Goal: Task Accomplishment & Management: Complete application form

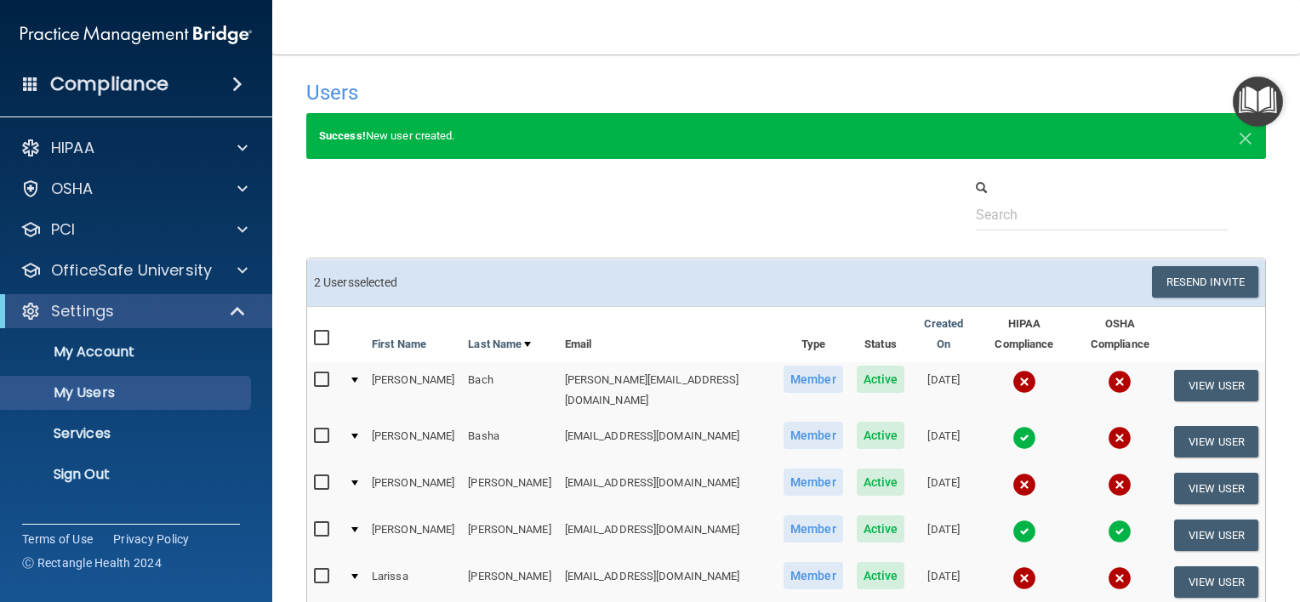
select select "20"
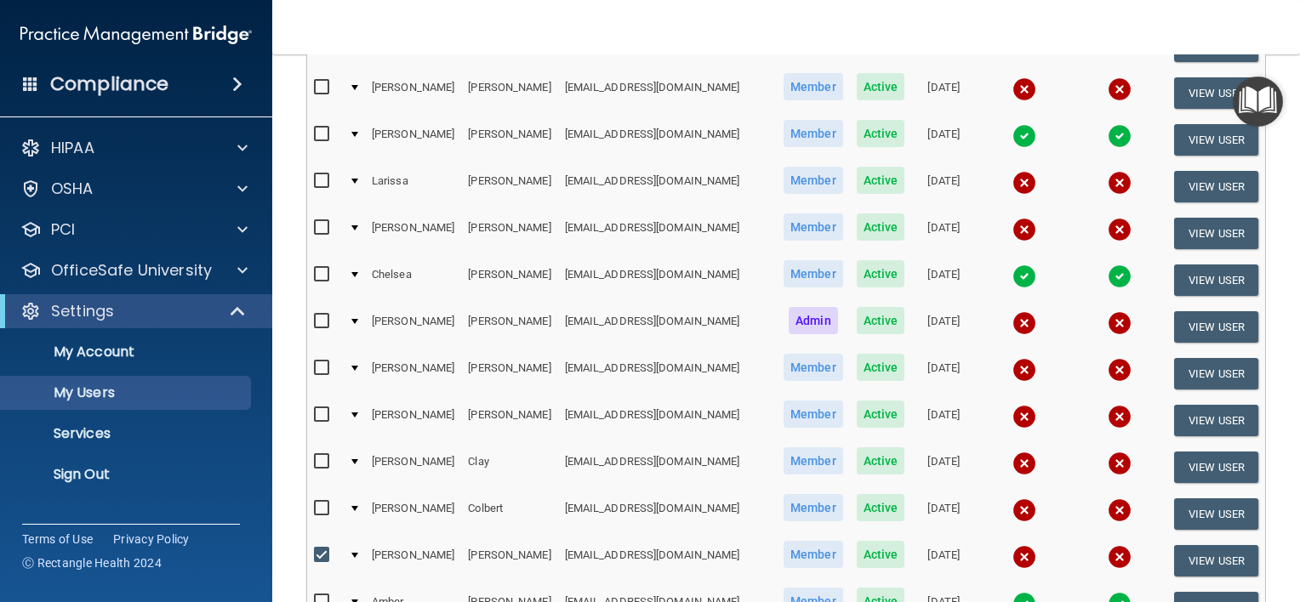
scroll to position [425, 0]
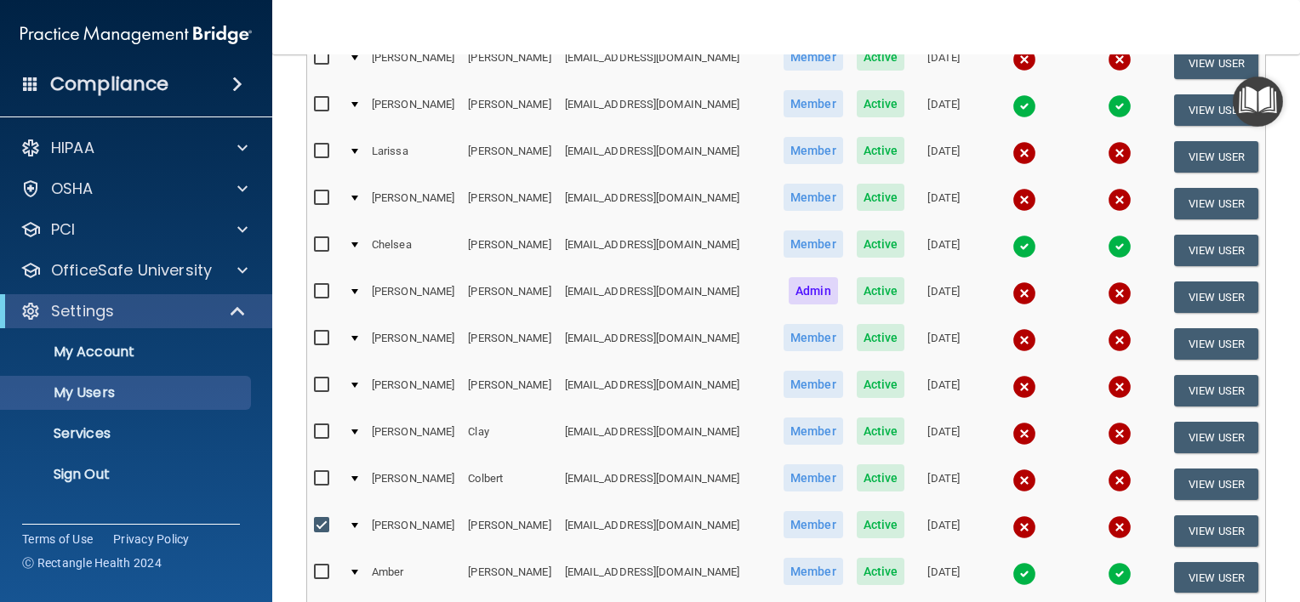
click at [317, 519] on input "checkbox" at bounding box center [324, 526] width 20 height 14
checkbox input "false"
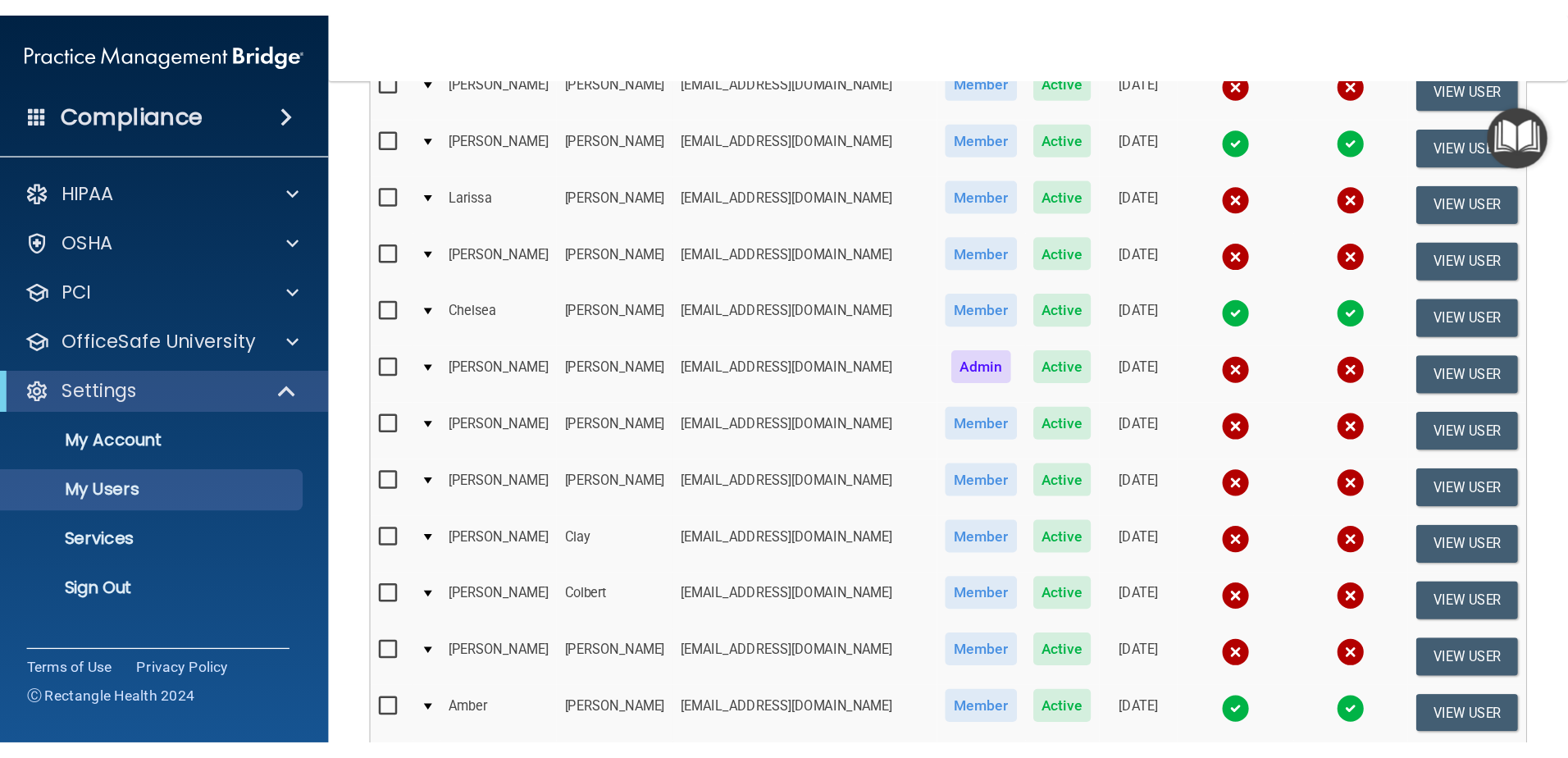
scroll to position [0, 0]
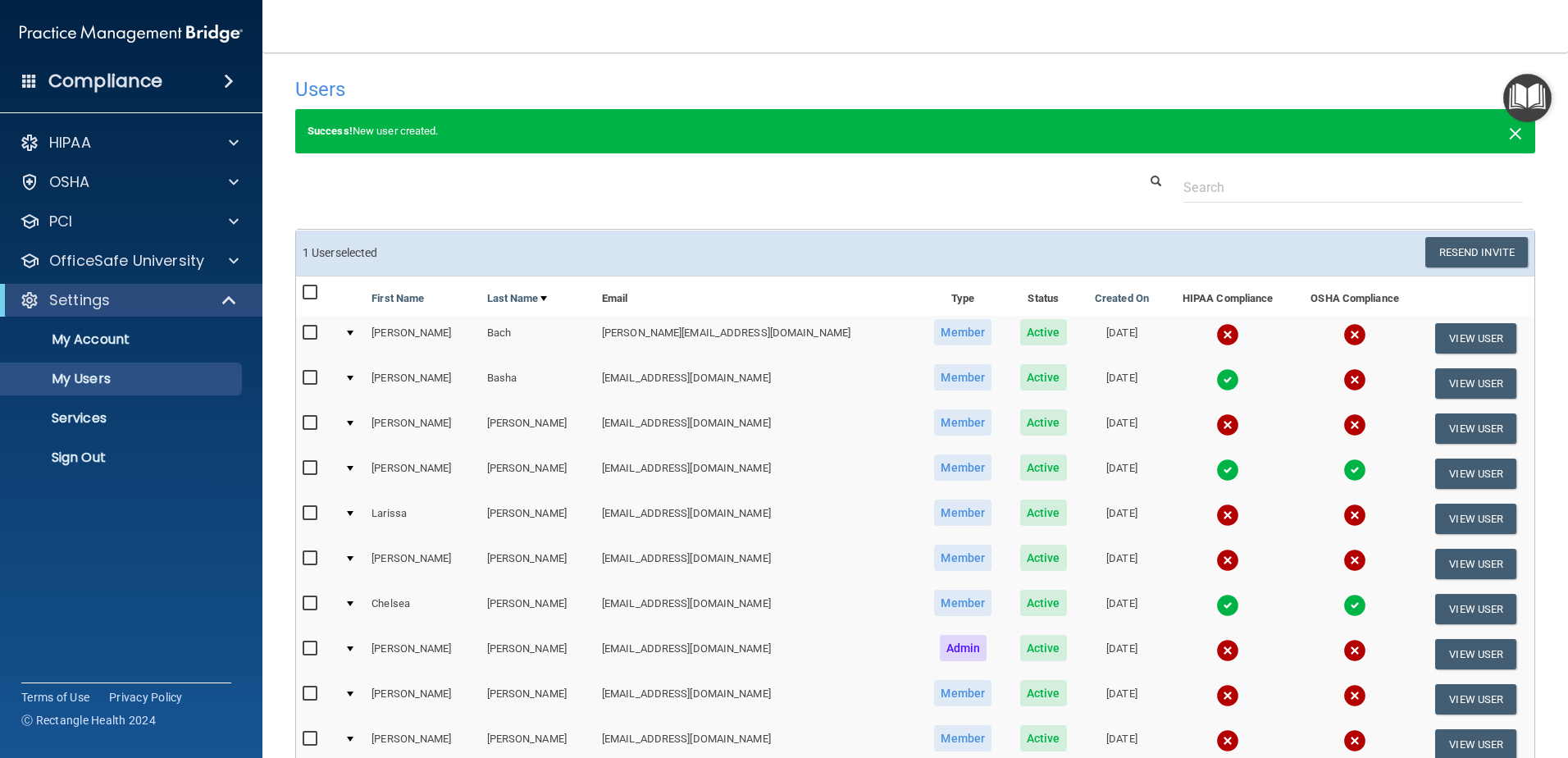
click at [1253, 133] on span "×" at bounding box center [1515, 131] width 14 height 33
click at [81, 384] on p "My Users" at bounding box center [122, 378] width 224 height 16
select select "20"
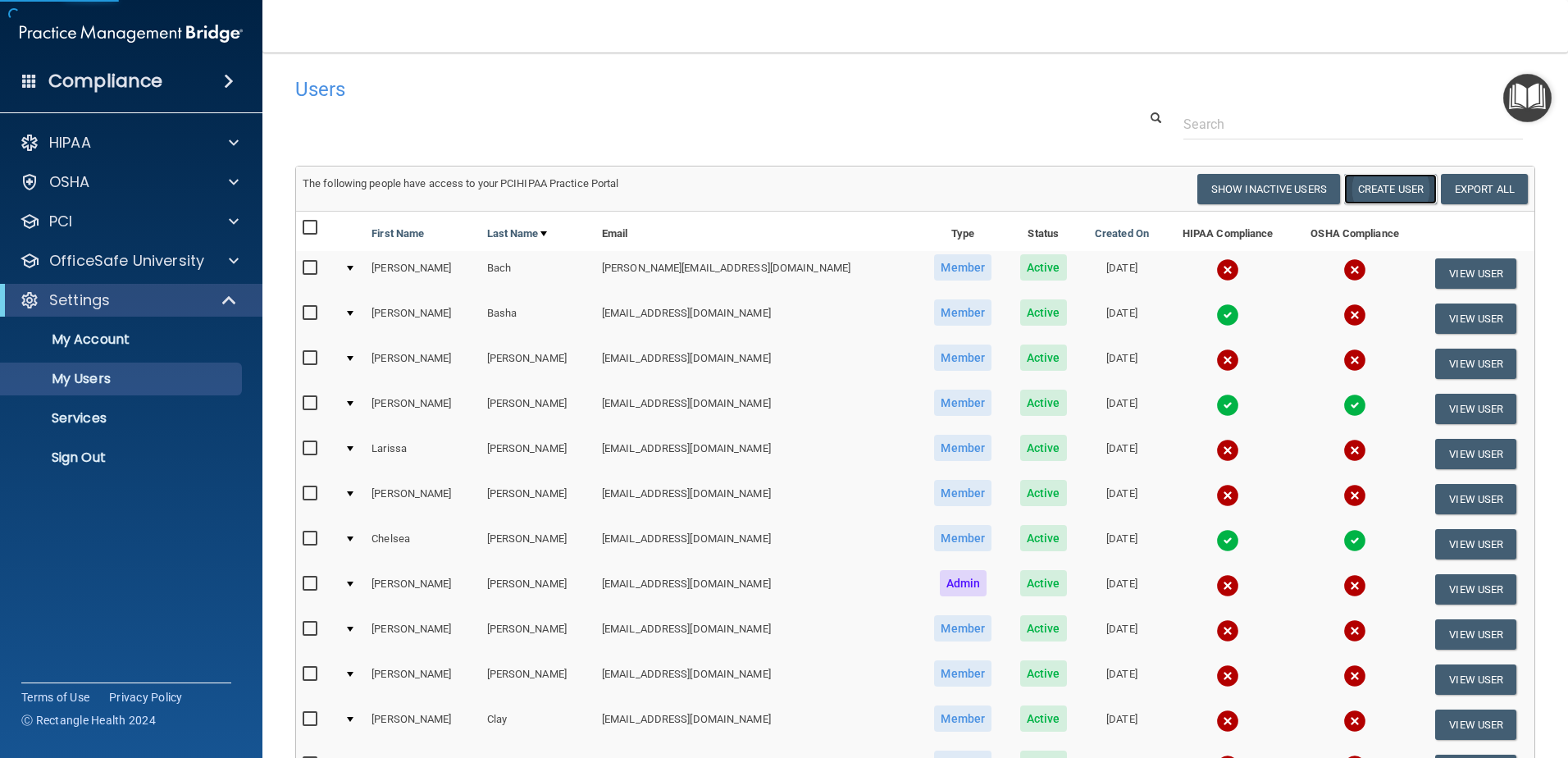
click at [1253, 189] on button "Create User" at bounding box center [1391, 188] width 93 height 30
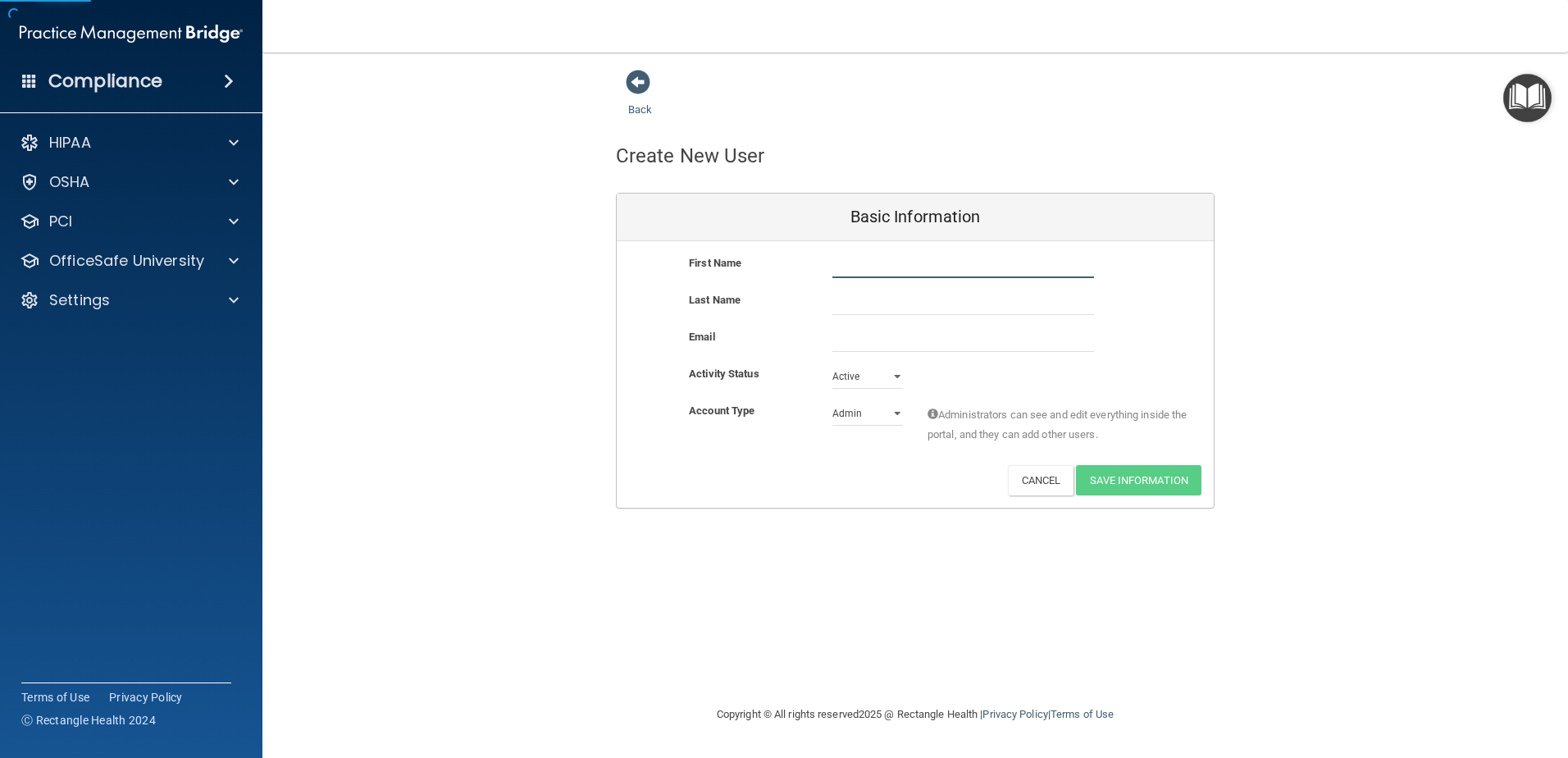
click at [889, 268] on input "text" at bounding box center [962, 266] width 261 height 25
type input "Ryleen"
click at [880, 338] on input "email" at bounding box center [962, 339] width 261 height 25
paste input "[EMAIL_ADDRESS][DOMAIN_NAME]"
type input "[EMAIL_ADDRESS][DOMAIN_NAME]"
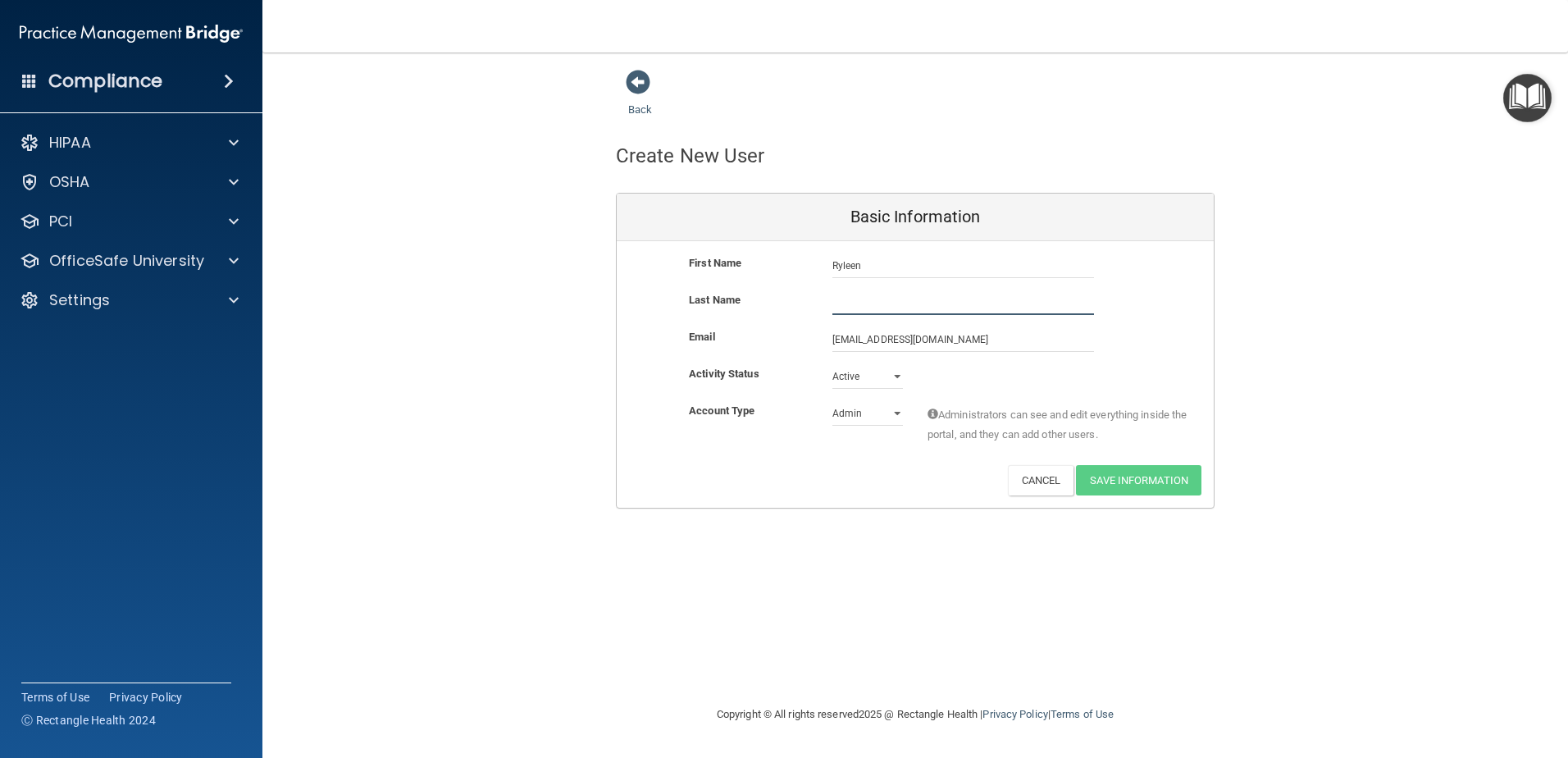
click at [864, 305] on input "text" at bounding box center [962, 303] width 261 height 25
type input "[PERSON_NAME]"
click at [815, 441] on div "Account Type Practice Admin Admin Member Financial Institution Business Associa…" at bounding box center [915, 427] width 597 height 52
drag, startPoint x: 1118, startPoint y: 473, endPoint x: 879, endPoint y: 420, distance: 244.8
click at [872, 436] on div "First Name [PERSON_NAME] Last Name [PERSON_NAME] Email [EMAIL_ADDRESS][DOMAIN_N…" at bounding box center [915, 374] width 597 height 266
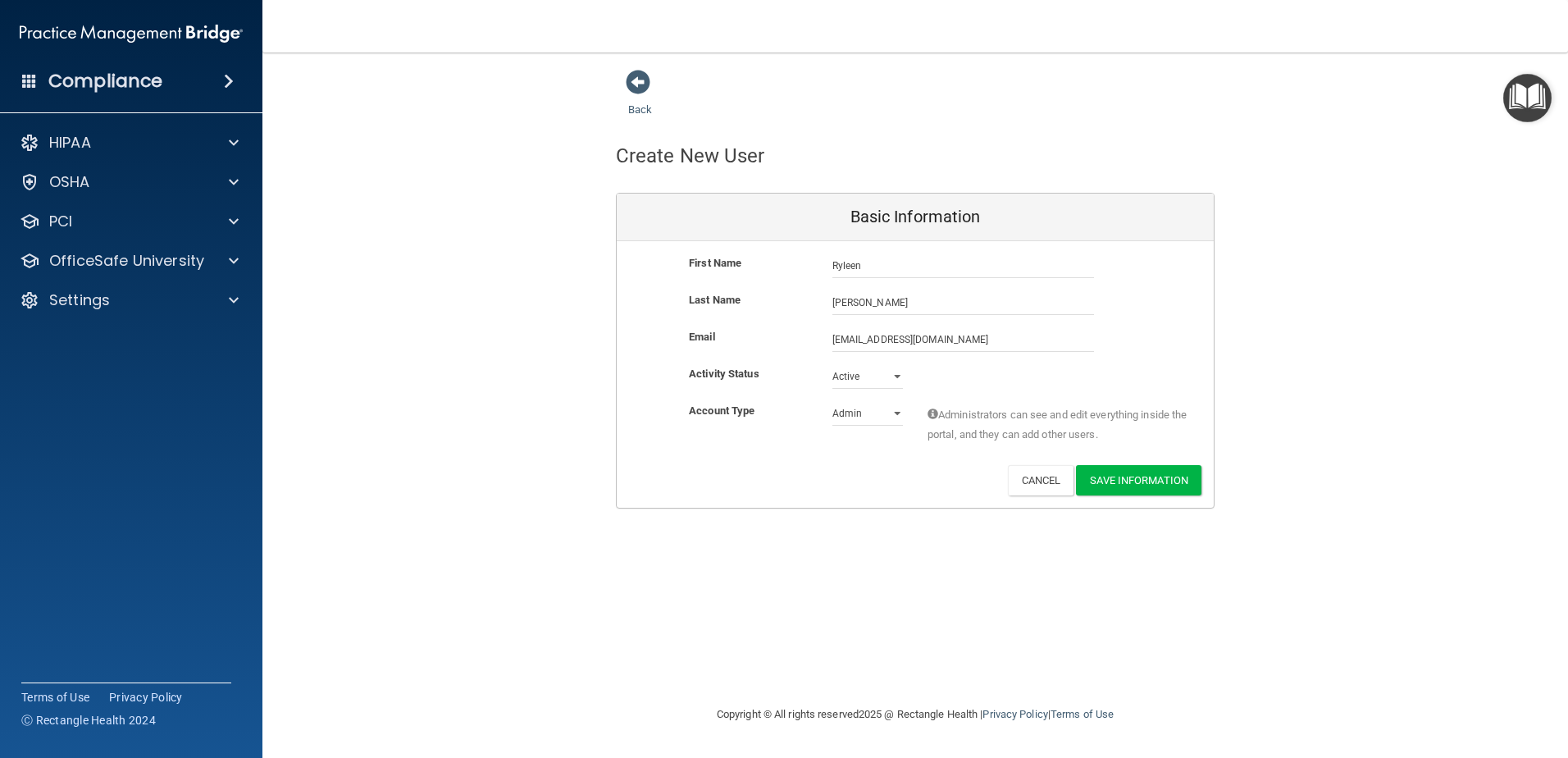
click at [886, 398] on div "Activity Status Active Active Inactive" at bounding box center [915, 383] width 597 height 37
click at [893, 413] on select "Admin Member" at bounding box center [867, 414] width 70 height 25
select select "practice_member"
click at [832, 401] on select "Admin Member" at bounding box center [867, 414] width 70 height 25
click at [1151, 483] on button "Save Information" at bounding box center [1139, 479] width 125 height 30
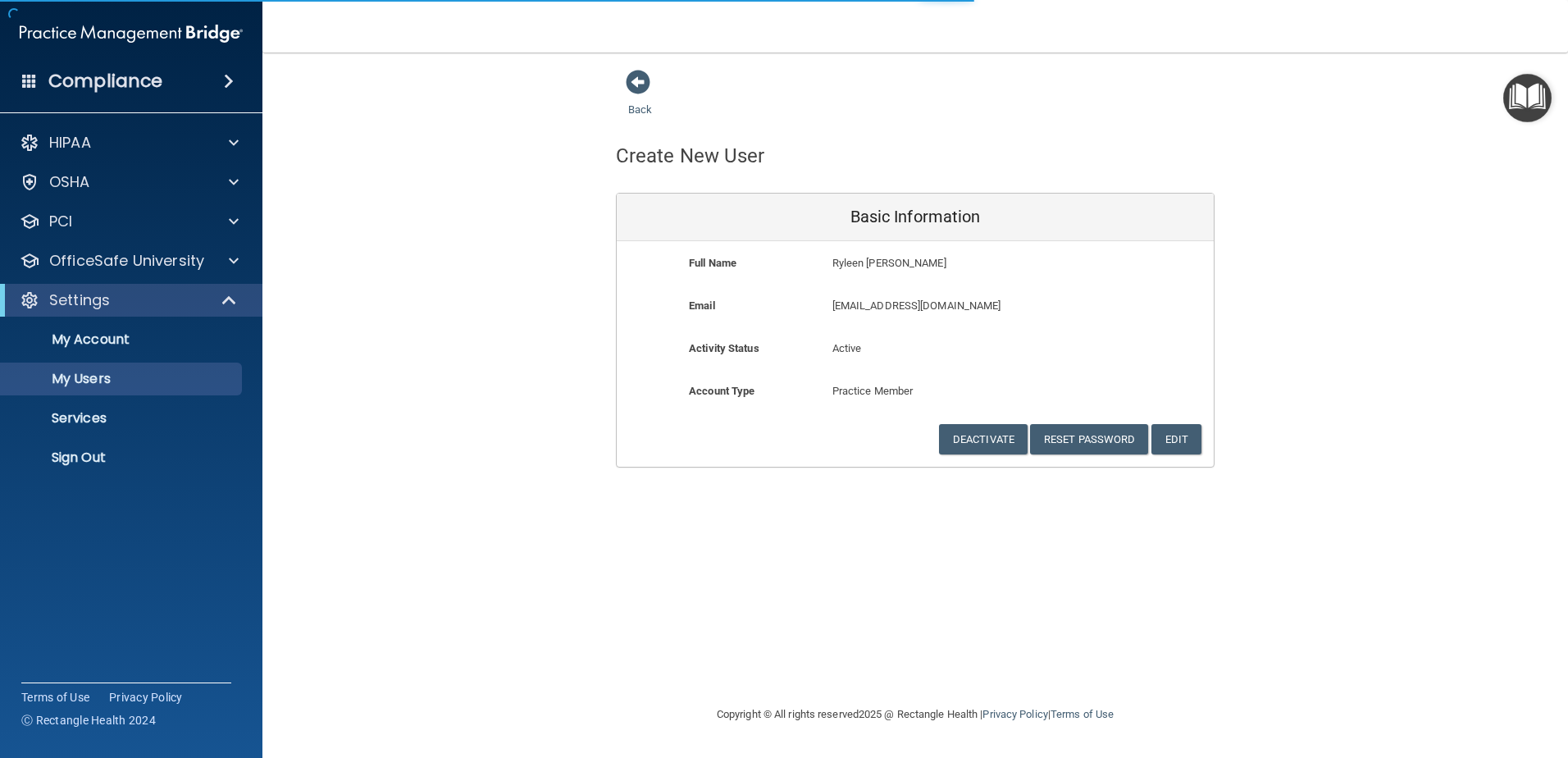
select select "20"
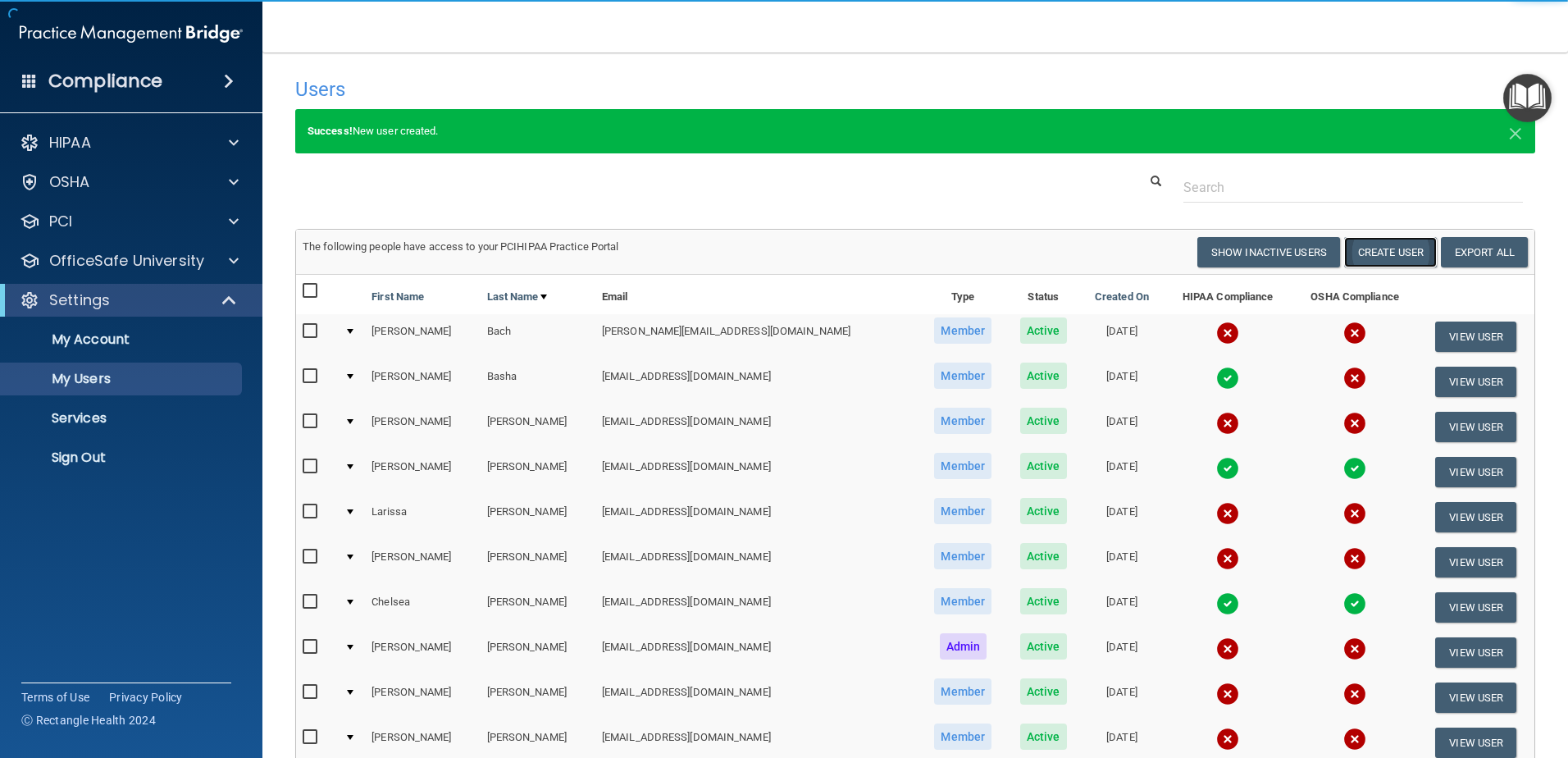
click at [1253, 256] on button "Create User" at bounding box center [1391, 252] width 93 height 30
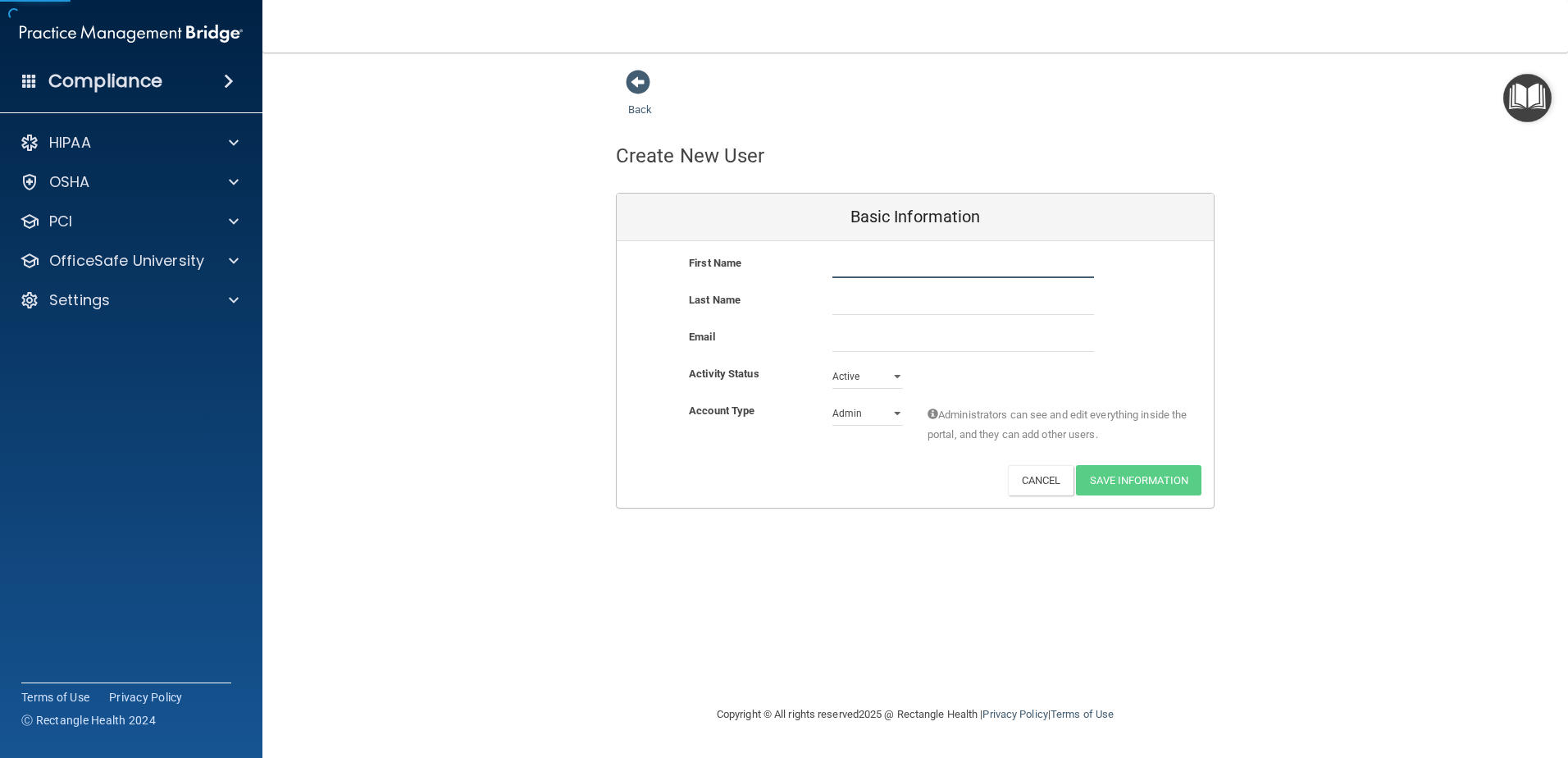
click at [886, 271] on input "text" at bounding box center [962, 266] width 261 height 25
type input "[PERSON_NAME]"
click at [794, 389] on div "Activity Status Active Active Inactive" at bounding box center [915, 377] width 597 height 25
click at [845, 308] on input "text" at bounding box center [962, 303] width 261 height 25
type input "[PERSON_NAME]"
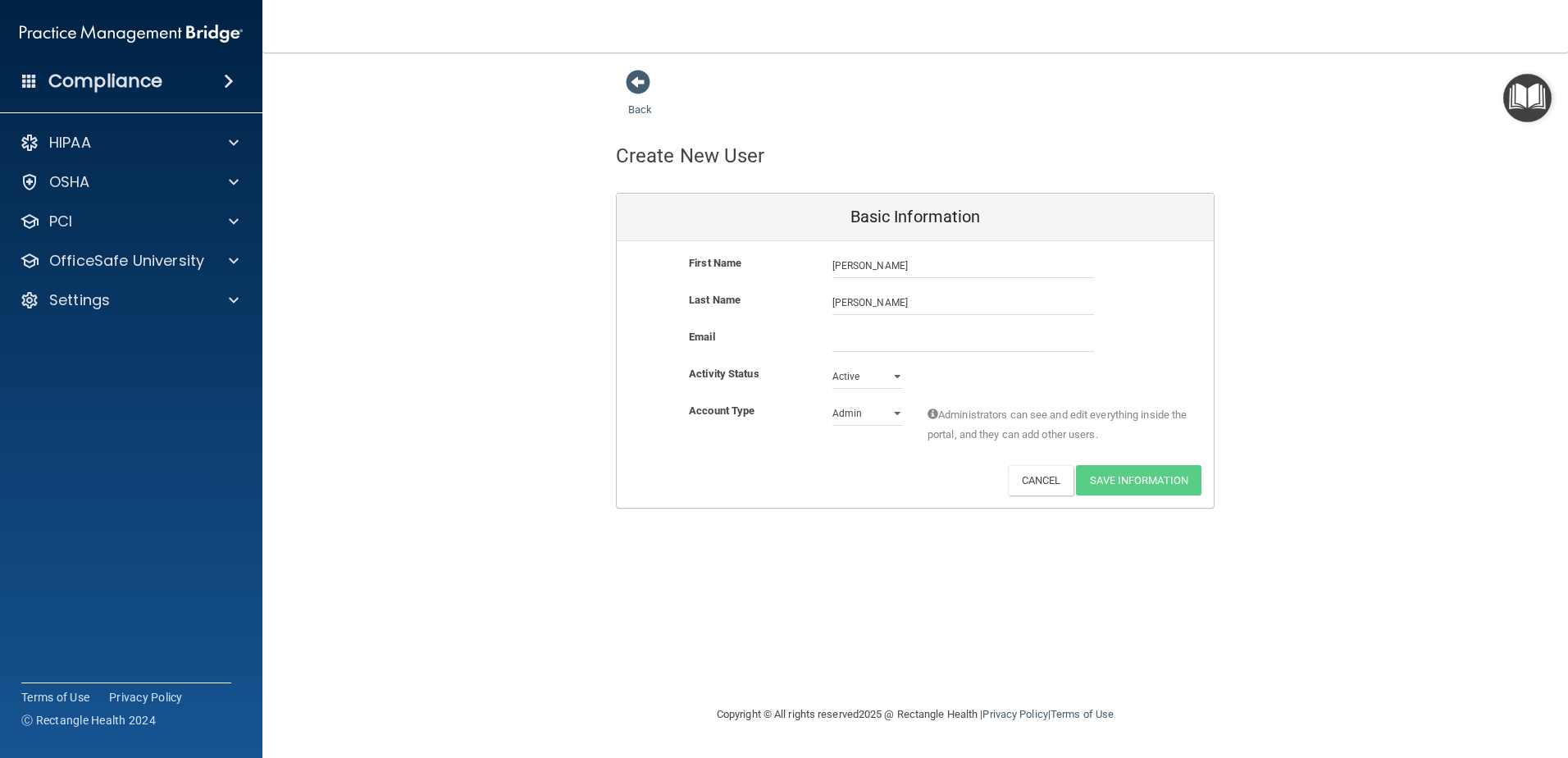
click at [803, 376] on div "Activity Status" at bounding box center [748, 374] width 144 height 19
click at [914, 341] on input "email" at bounding box center [962, 339] width 261 height 25
paste input "[EMAIL_ADDRESS][DOMAIN_NAME]"
type input "[EMAIL_ADDRESS][DOMAIN_NAME]"
drag, startPoint x: 882, startPoint y: 568, endPoint x: 882, endPoint y: 556, distance: 12.0
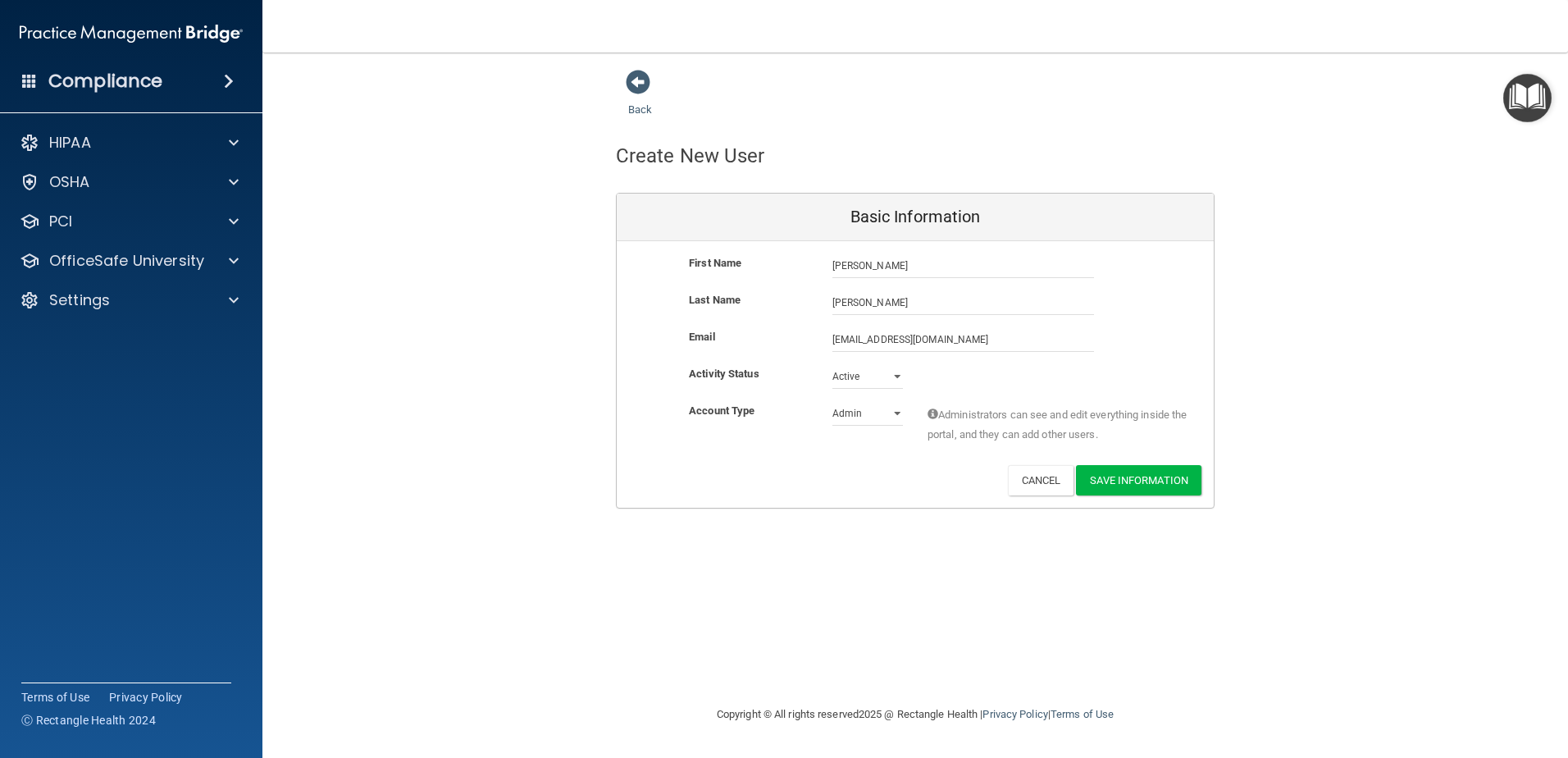
click at [882, 563] on div "Back Create New User Basic Information First Name [PERSON_NAME] Last Name [PERS…" at bounding box center [915, 378] width 1240 height 619
click at [896, 420] on select "Admin Member" at bounding box center [867, 414] width 70 height 25
select select "practice_member"
click at [832, 401] on select "Admin Member" at bounding box center [867, 414] width 70 height 25
click at [1144, 469] on button "Save Information" at bounding box center [1139, 479] width 125 height 30
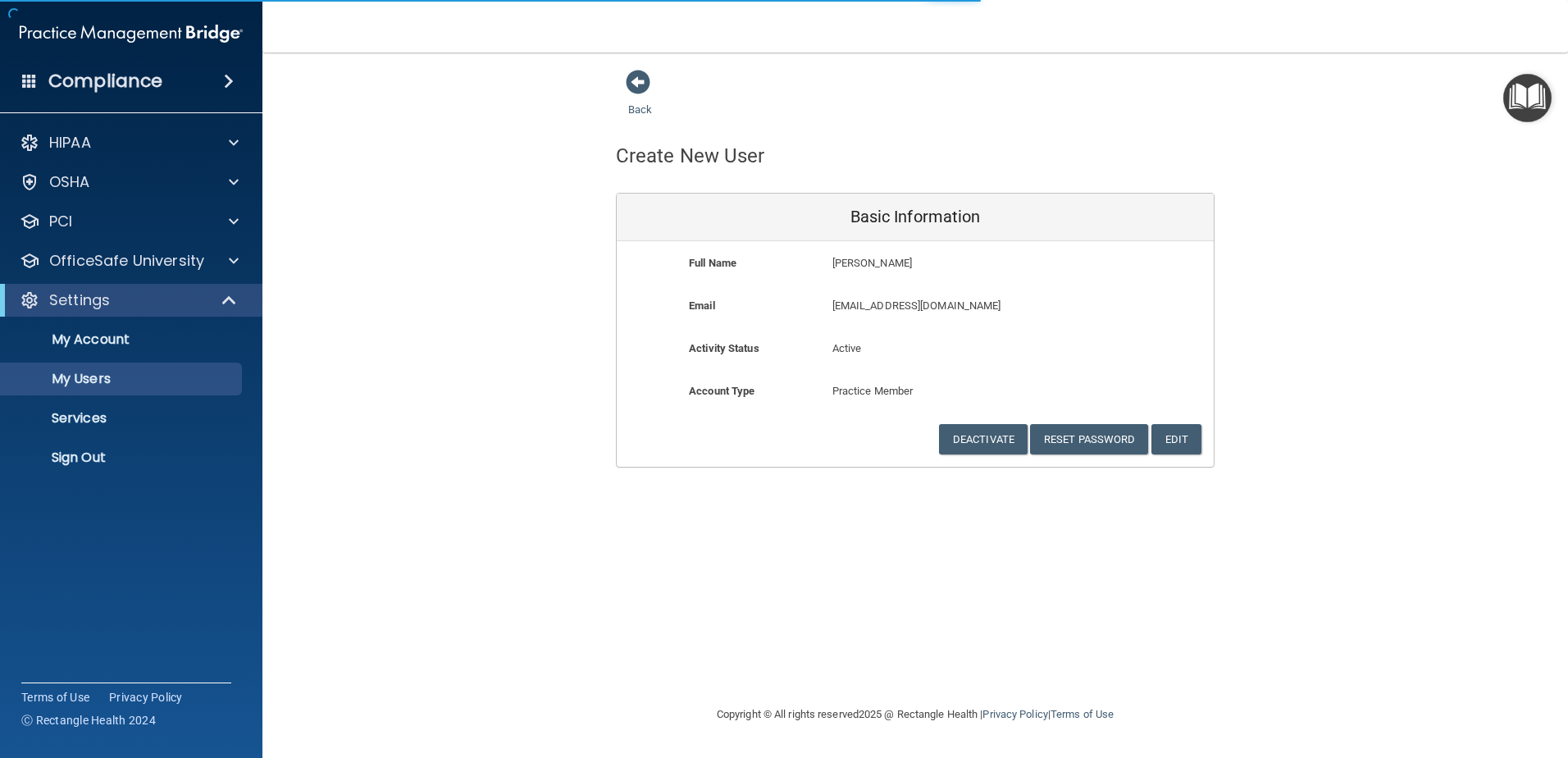
select select "20"
